Goal: Task Accomplishment & Management: Use online tool/utility

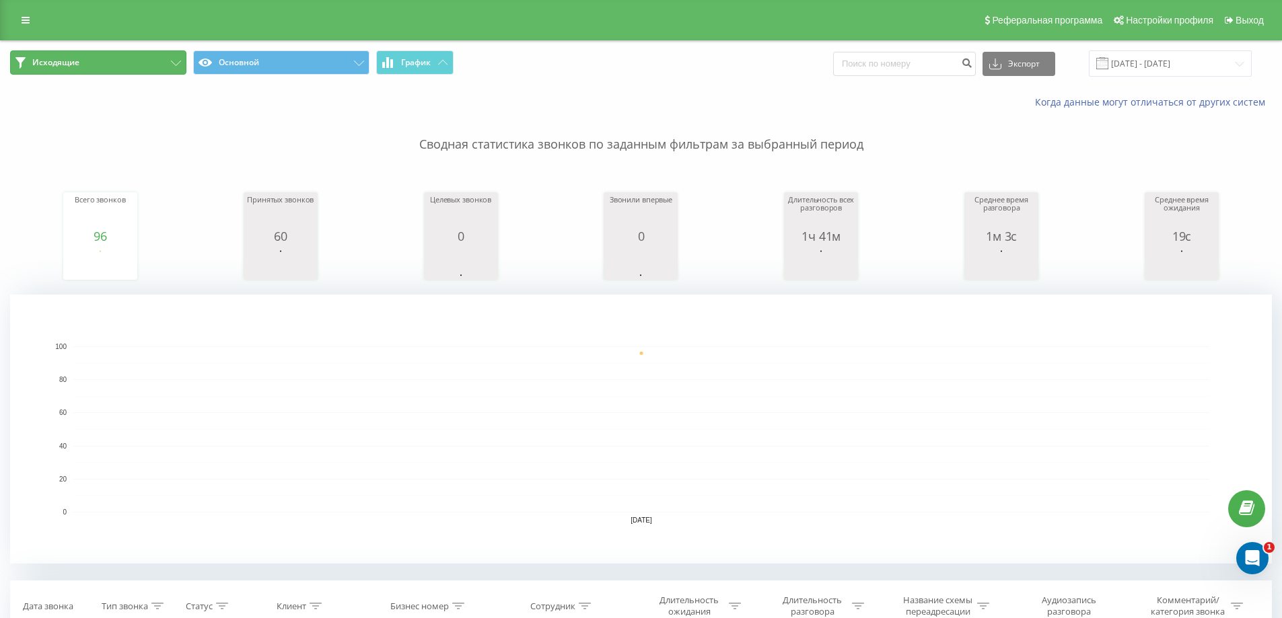
click at [138, 57] on button "Исходящие" at bounding box center [98, 62] width 176 height 24
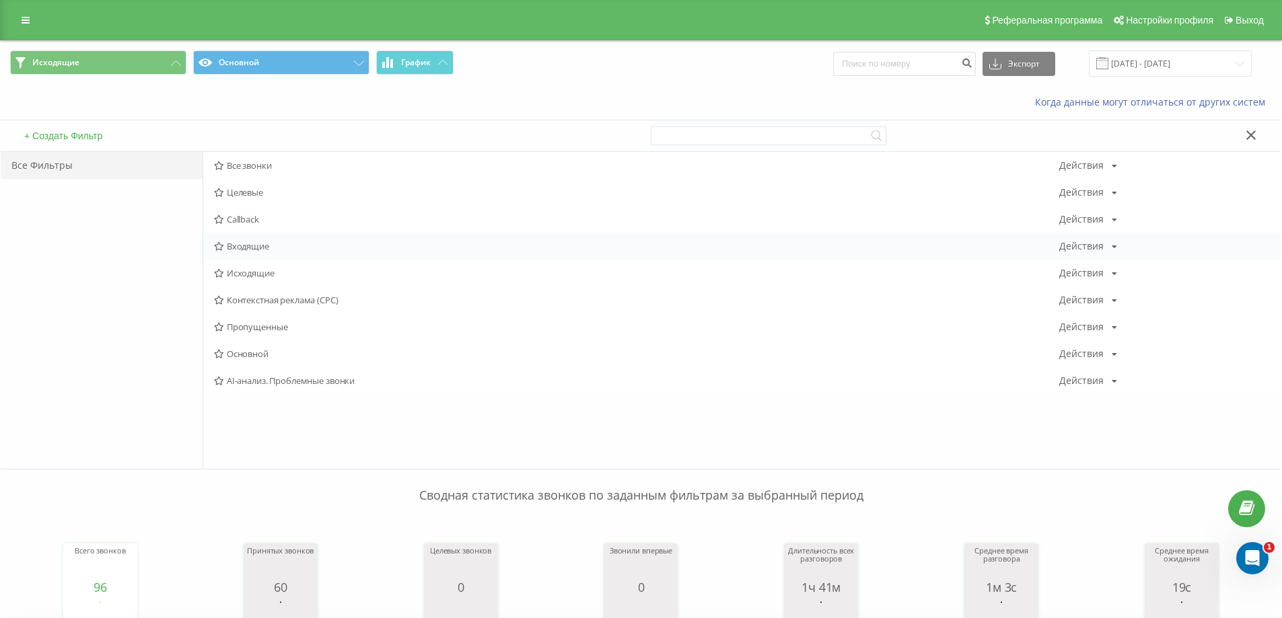
click at [238, 249] on span "Входящие" at bounding box center [636, 246] width 845 height 9
